Goal: Task Accomplishment & Management: Manage account settings

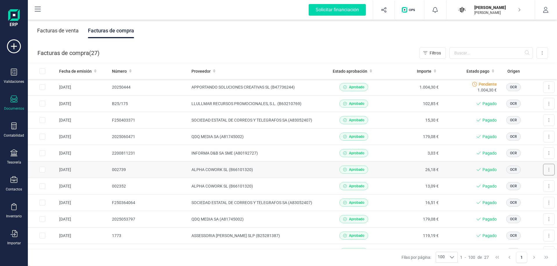
click at [548, 169] on icon at bounding box center [548, 170] width 1 height 5
click at [262, 170] on td "ALPHA COWORK SL (B66101320)" at bounding box center [256, 170] width 135 height 17
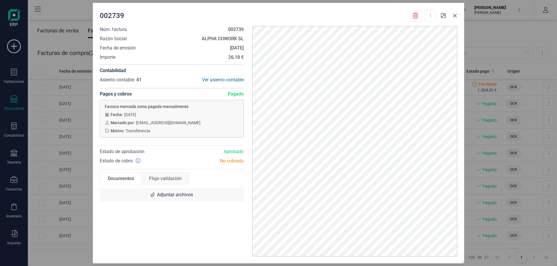
click at [454, 17] on icon "button" at bounding box center [454, 15] width 5 height 5
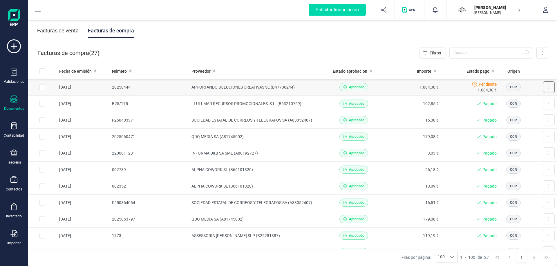
click at [546, 88] on button at bounding box center [549, 87] width 12 height 12
click at [526, 114] on span "Marcar como pagada" at bounding box center [528, 113] width 39 height 6
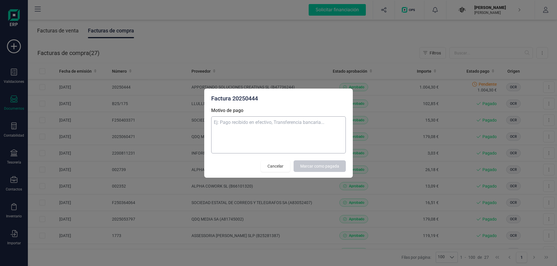
click at [299, 129] on textarea "Motivo de pago" at bounding box center [278, 135] width 134 height 37
type textarea "Tarjeta"
click at [332, 163] on button "Marcar como pagada" at bounding box center [319, 167] width 52 height 12
